Goal: Task Accomplishment & Management: Complete application form

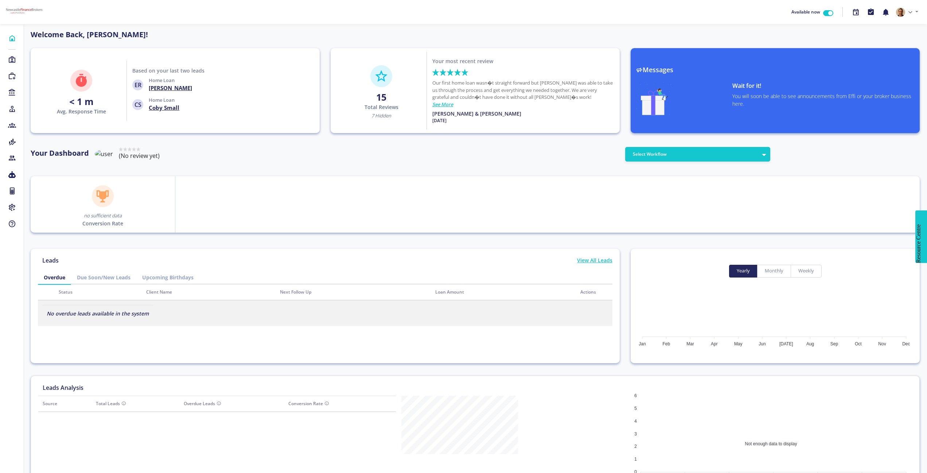
scroll to position [66, 117]
